Goal: Check status

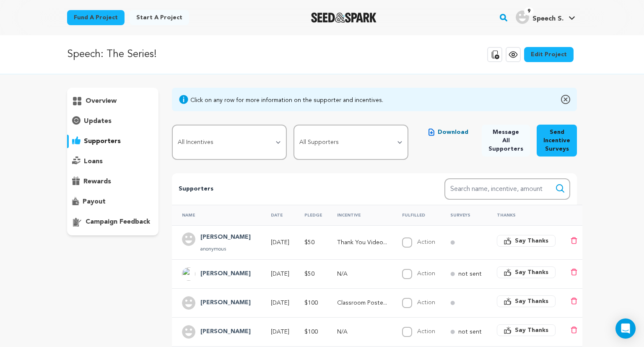
scroll to position [149, 0]
drag, startPoint x: 115, startPoint y: 91, endPoint x: 112, endPoint y: 95, distance: 4.5
click at [114, 91] on div "overview" at bounding box center [112, 162] width 91 height 148
click at [111, 97] on p "overview" at bounding box center [101, 101] width 31 height 10
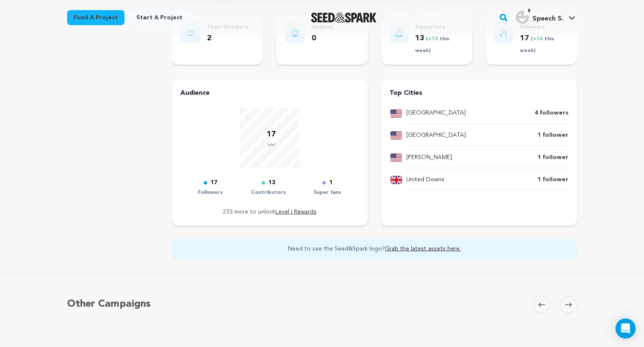
scroll to position [295, 0]
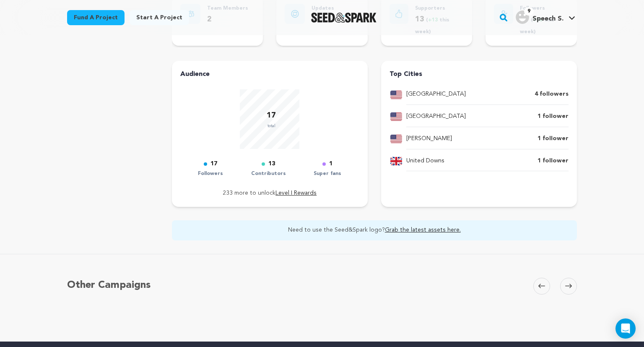
click at [548, 163] on p "1 follower" at bounding box center [553, 161] width 31 height 10
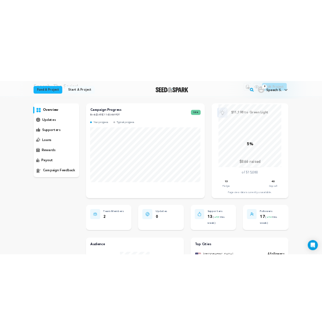
scroll to position [0, 0]
